Goal: Task Accomplishment & Management: Use online tool/utility

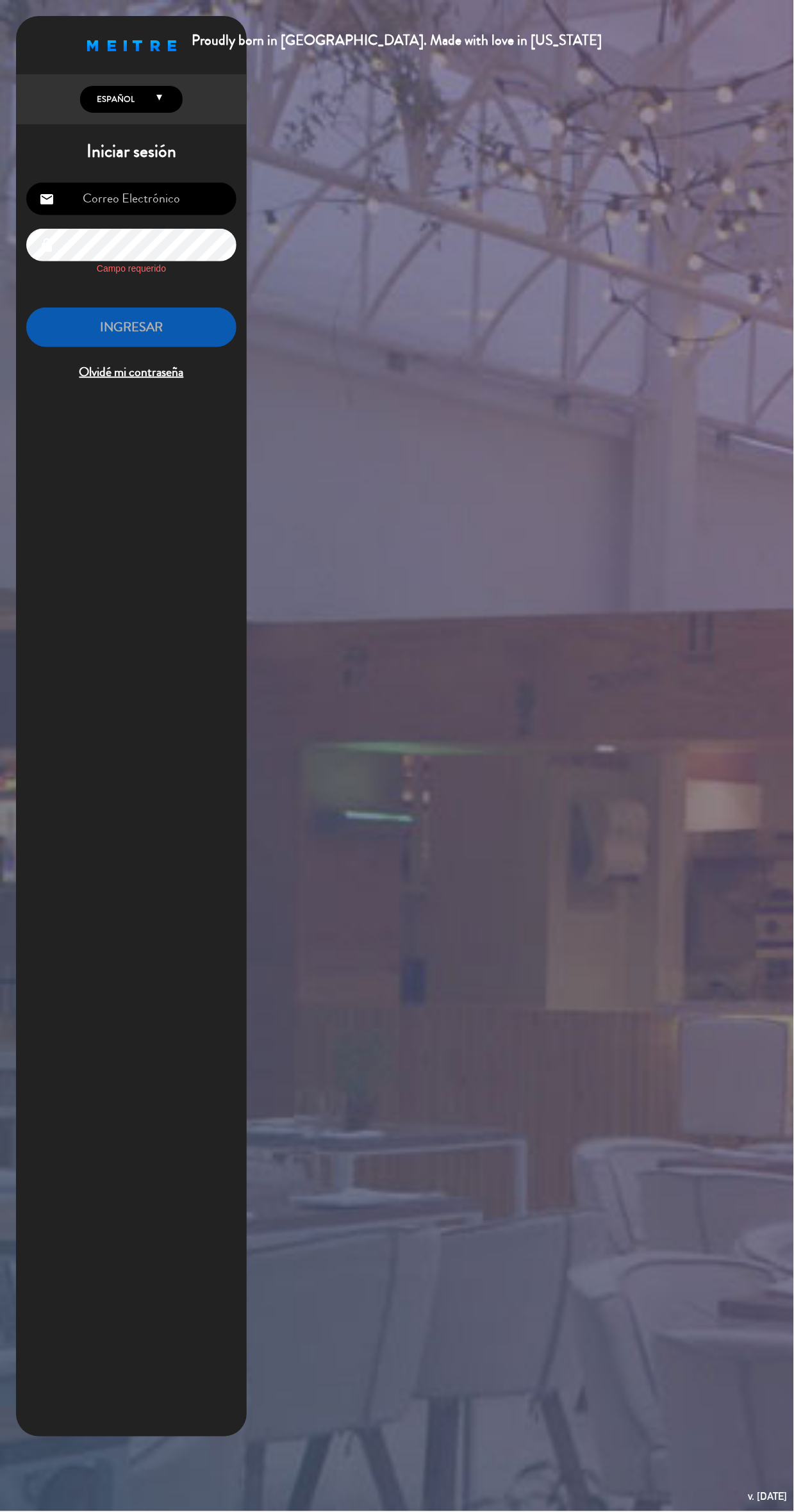
type input "[EMAIL_ADDRESS][DOMAIN_NAME]"
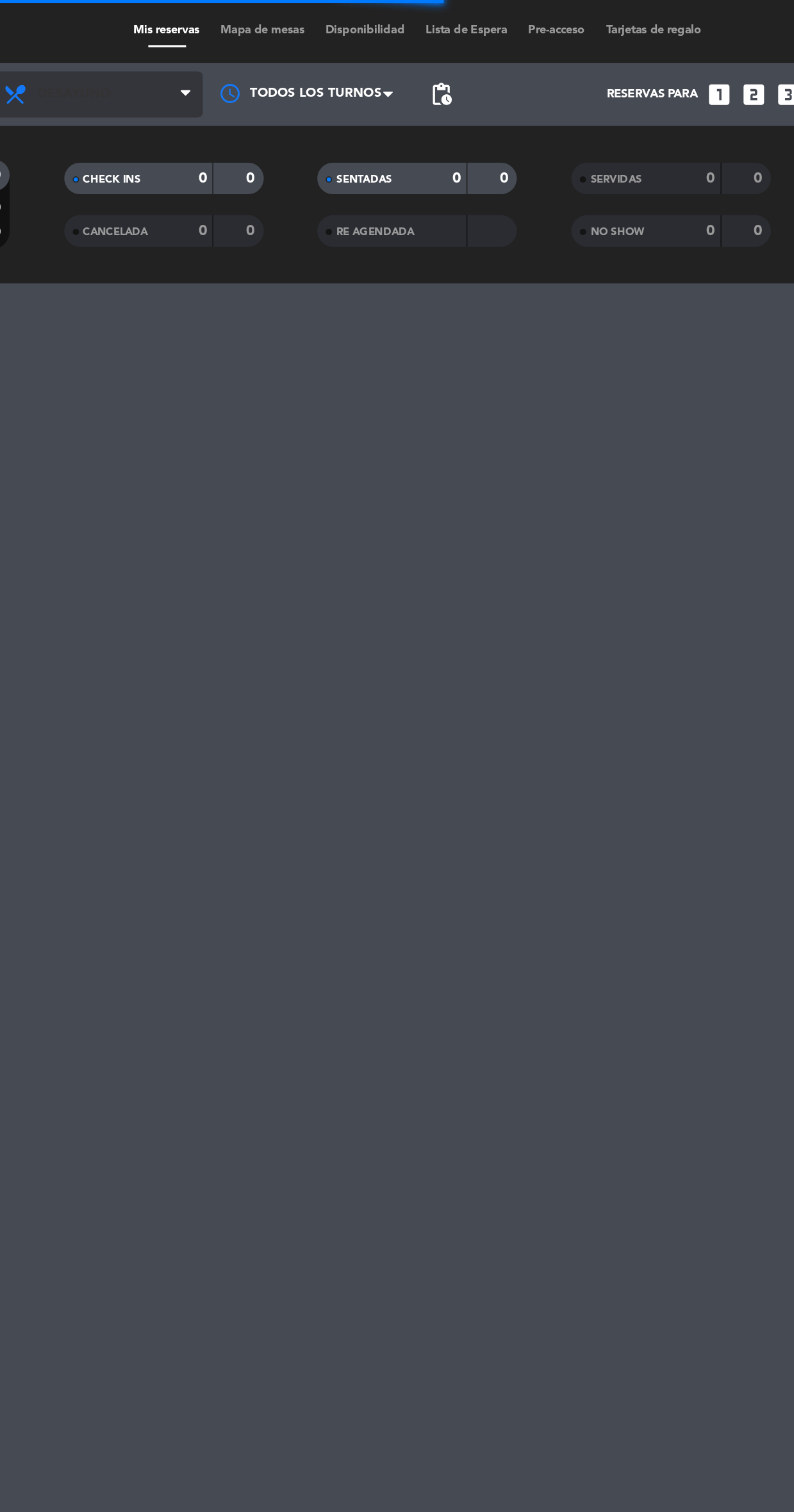
click at [230, 57] on span "Desayuno" at bounding box center [201, 57] width 128 height 28
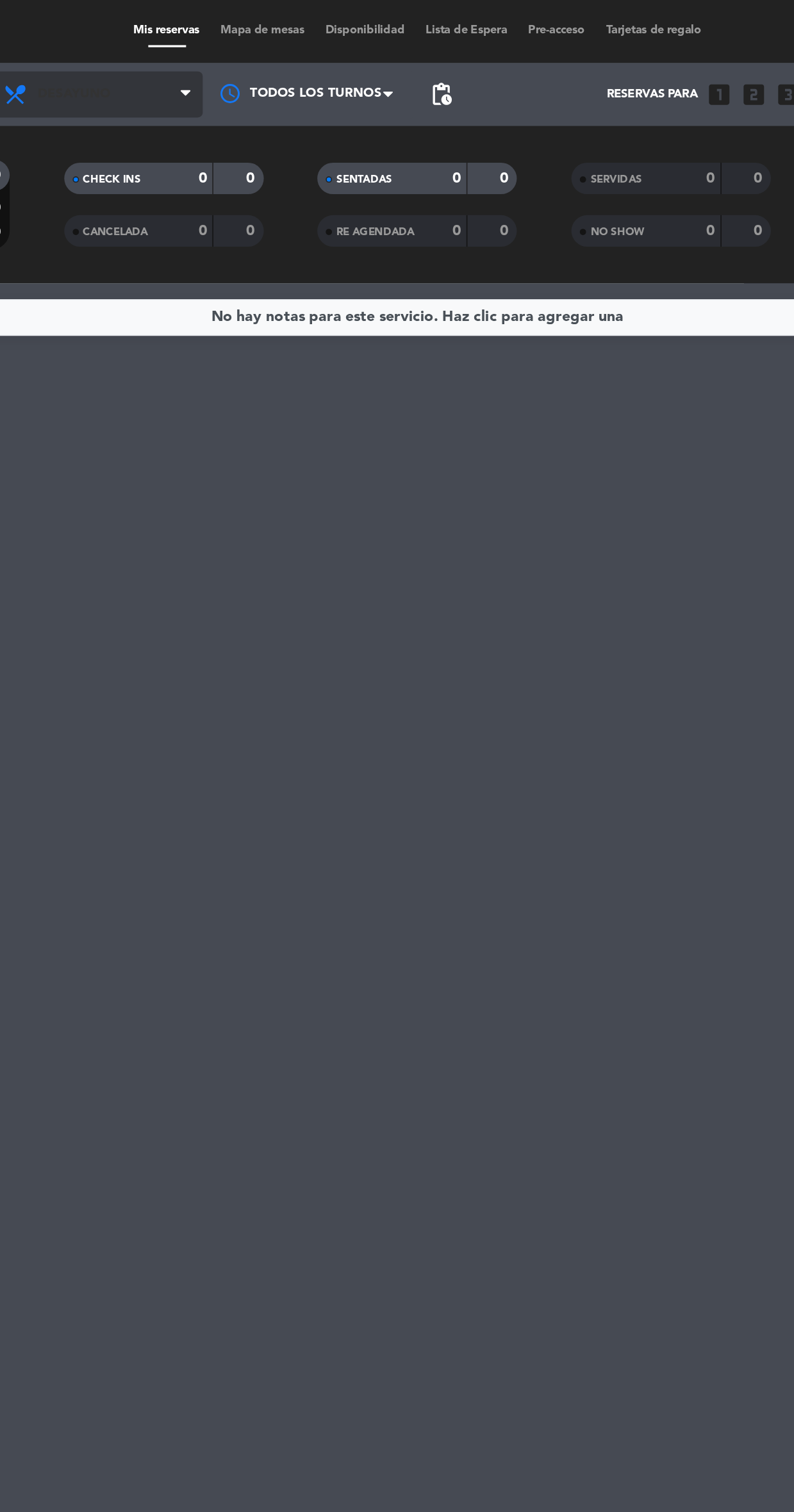
click at [240, 66] on span "Desayuno" at bounding box center [201, 57] width 128 height 28
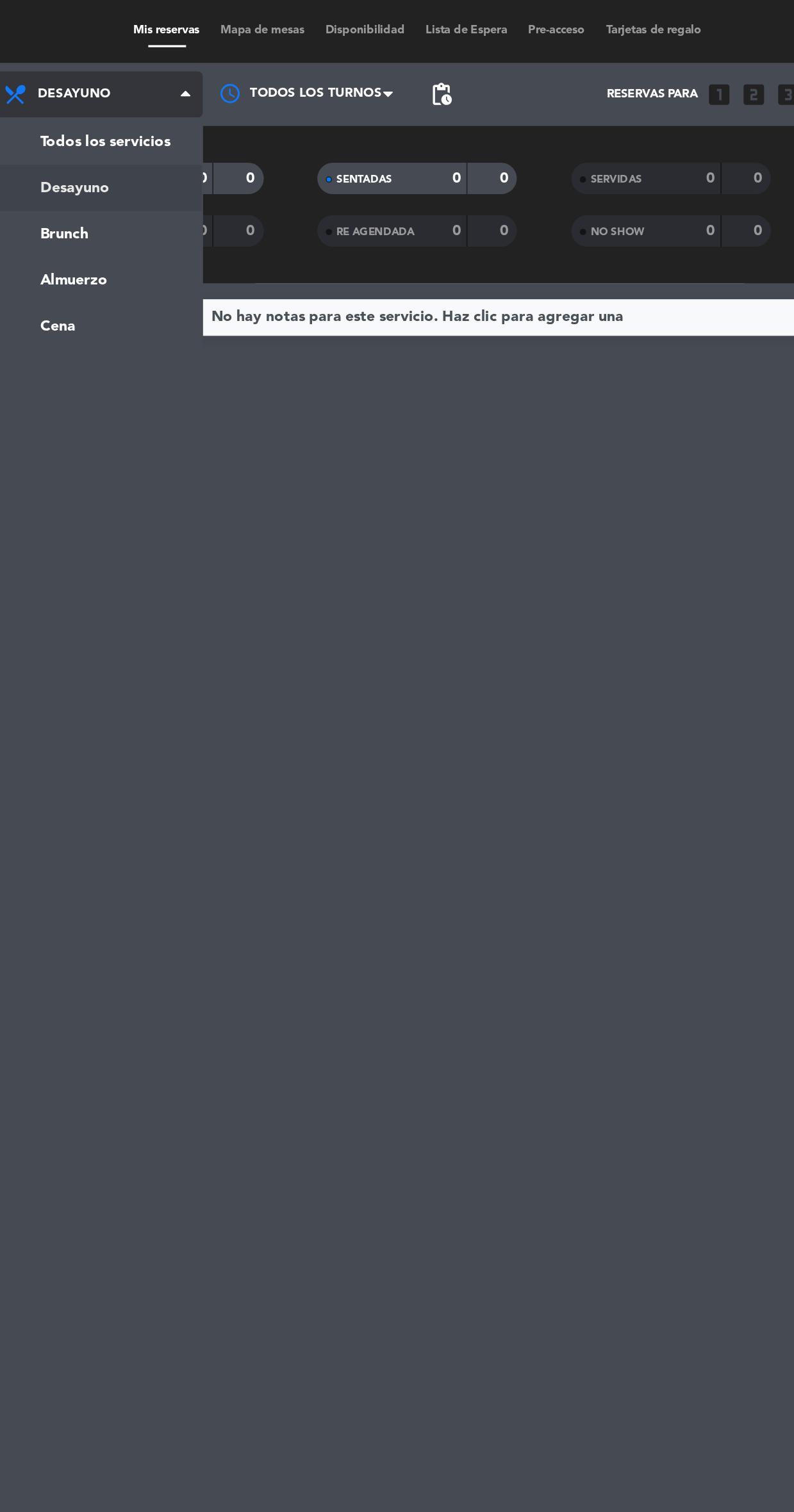
click at [231, 140] on div "menu Abrasado [DATE] 1. octubre - 08:47 Mis reservas Mapa de mesas Disponibilid…" at bounding box center [397, 86] width 794 height 173
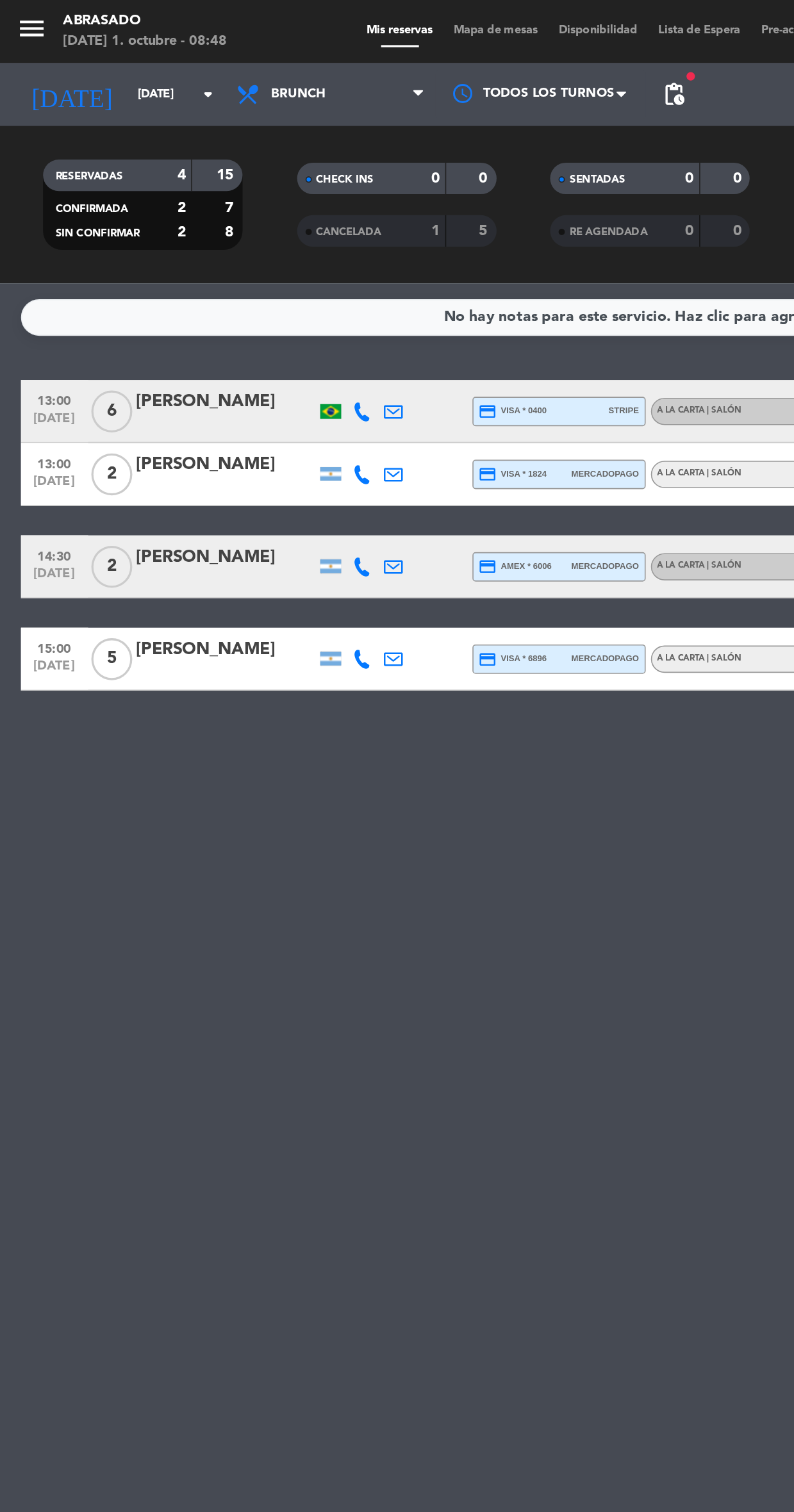
click at [307, 20] on span "Mapa de mesas" at bounding box center [302, 19] width 64 height 7
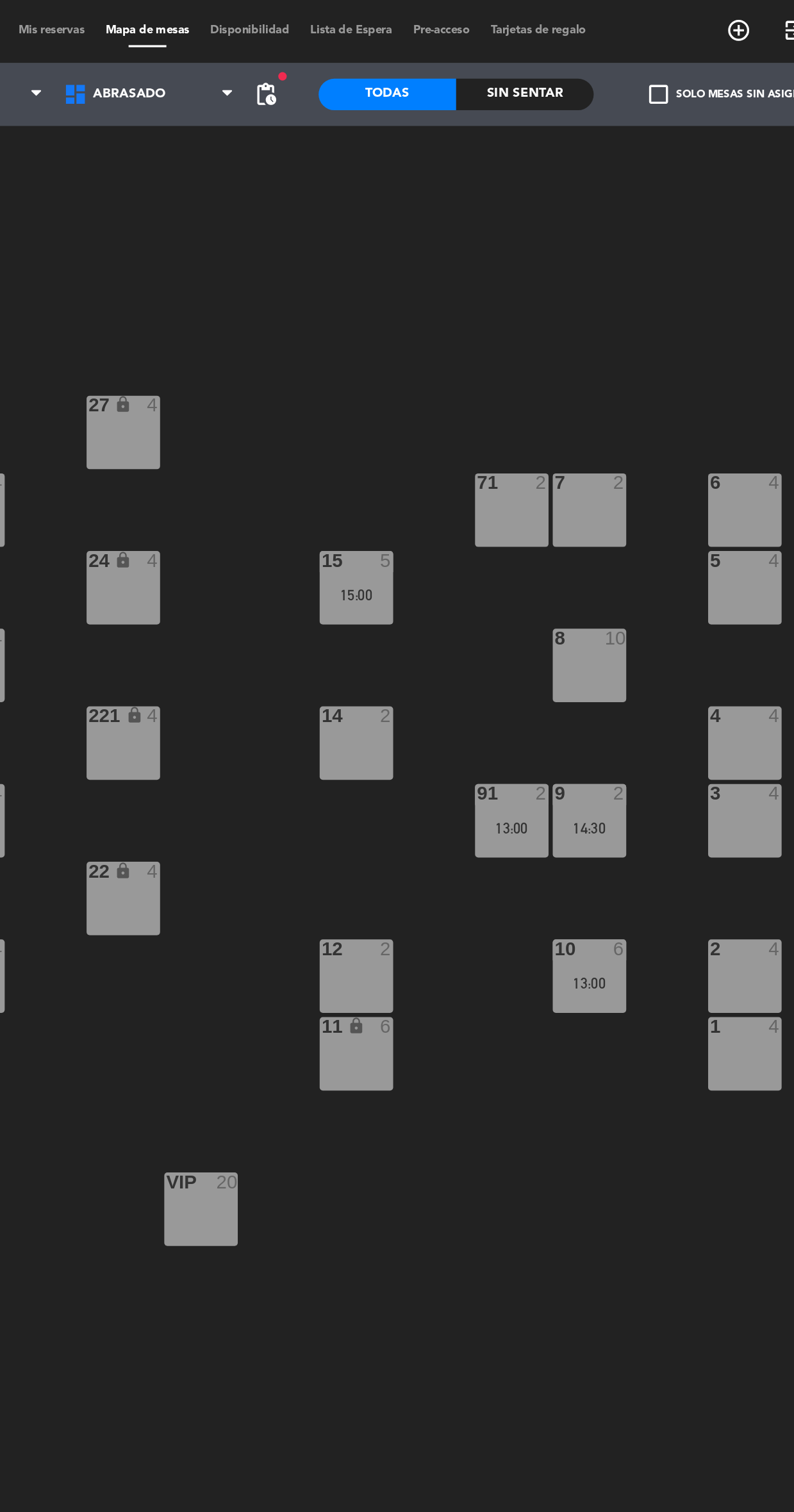
click at [590, 417] on div "8 10" at bounding box center [572, 406] width 45 height 45
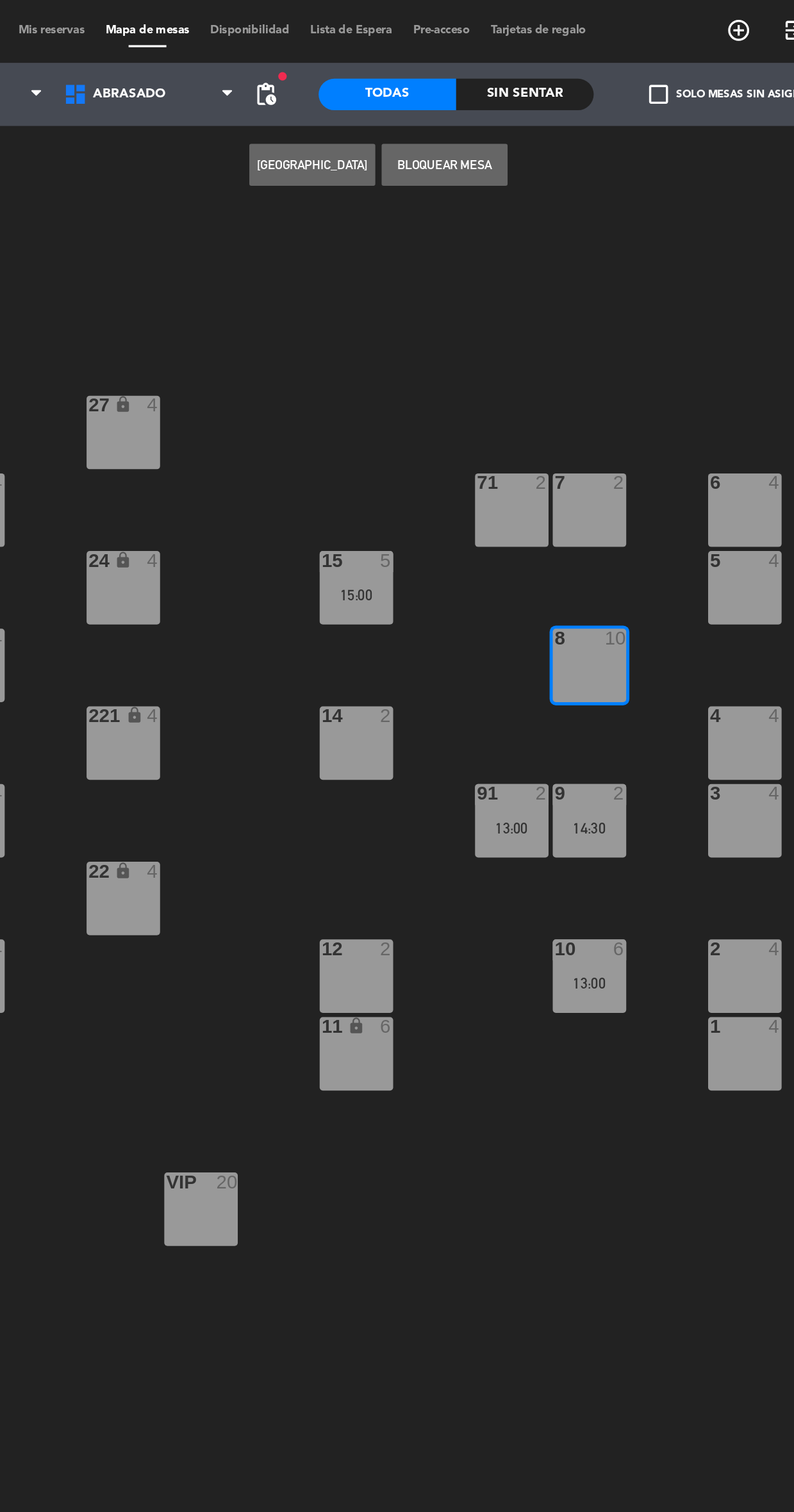
click at [496, 100] on button "Bloquear Mesa" at bounding box center [484, 101] width 77 height 26
